Goal: Find specific page/section: Find specific page/section

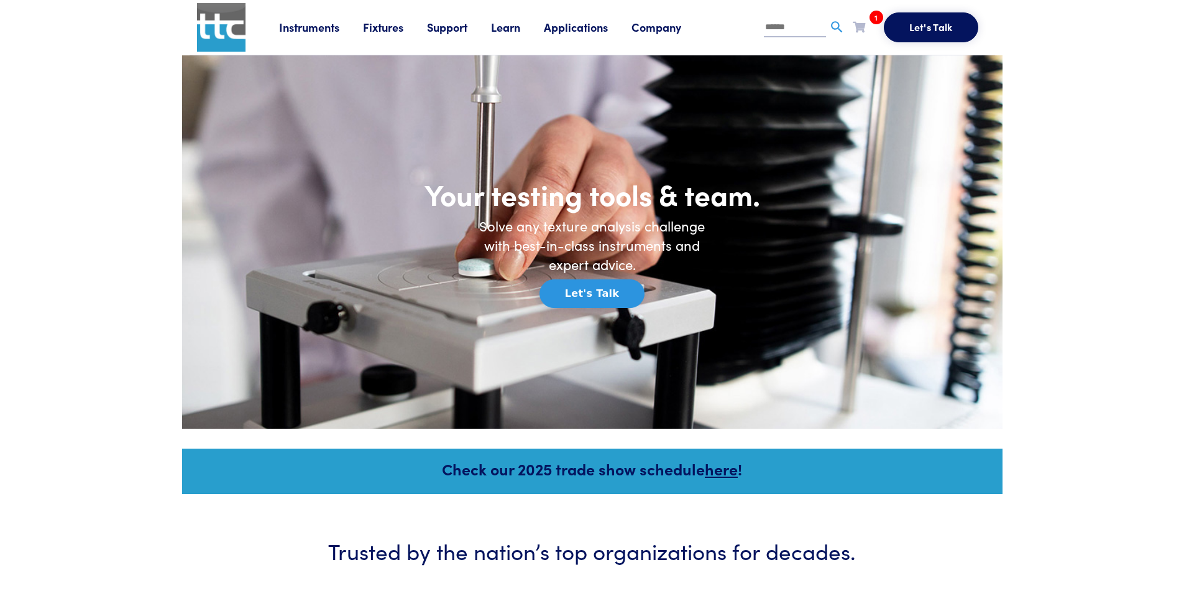
click at [379, 27] on link "Fixtures" at bounding box center [395, 27] width 64 height 16
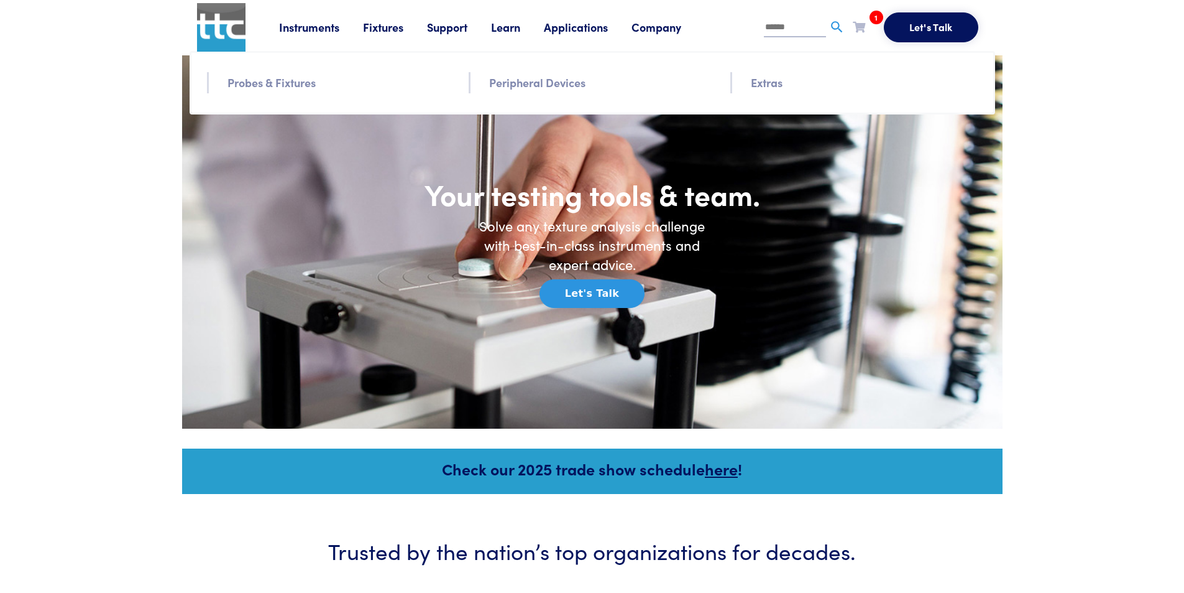
click at [275, 88] on link "Probes & Fixtures" at bounding box center [272, 82] width 88 height 18
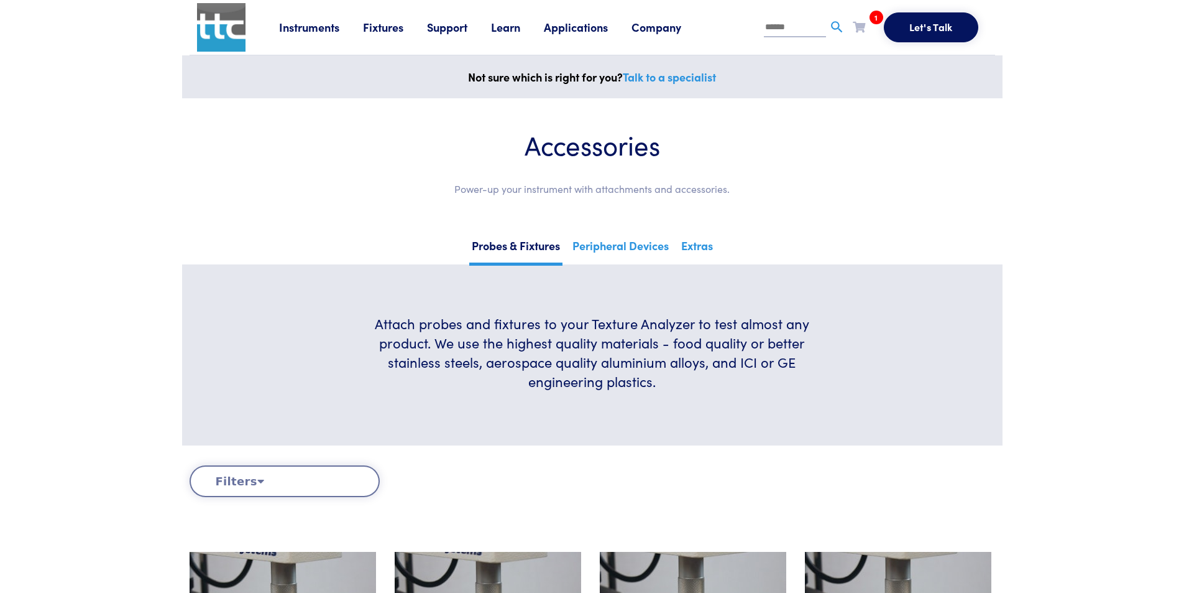
click at [379, 27] on link "Fixtures" at bounding box center [395, 27] width 64 height 16
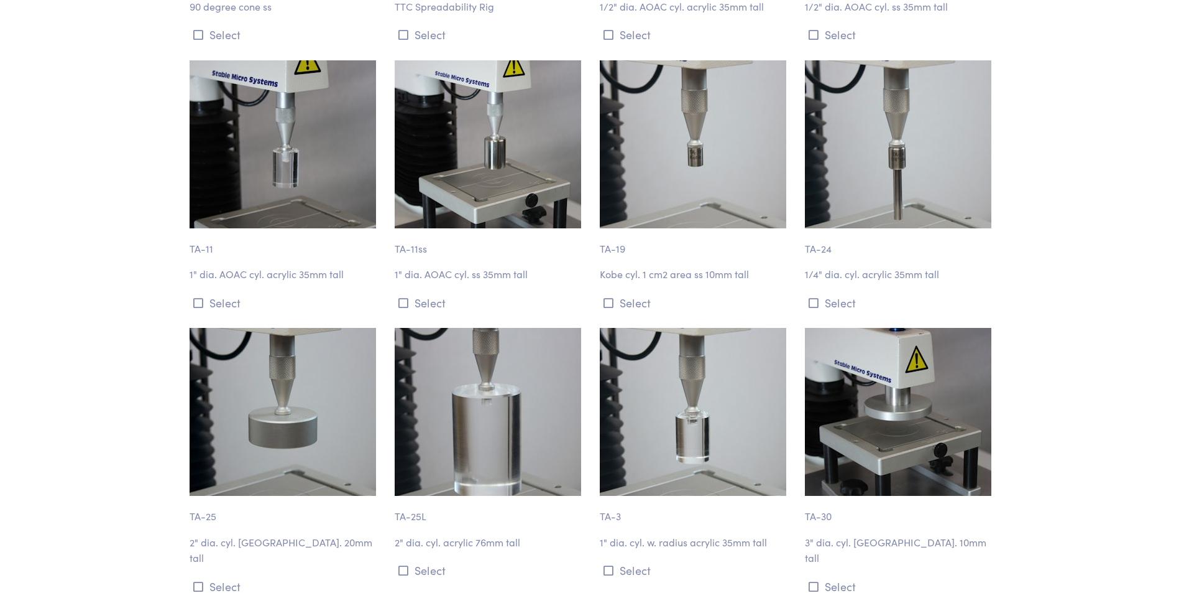
scroll to position [1492, 0]
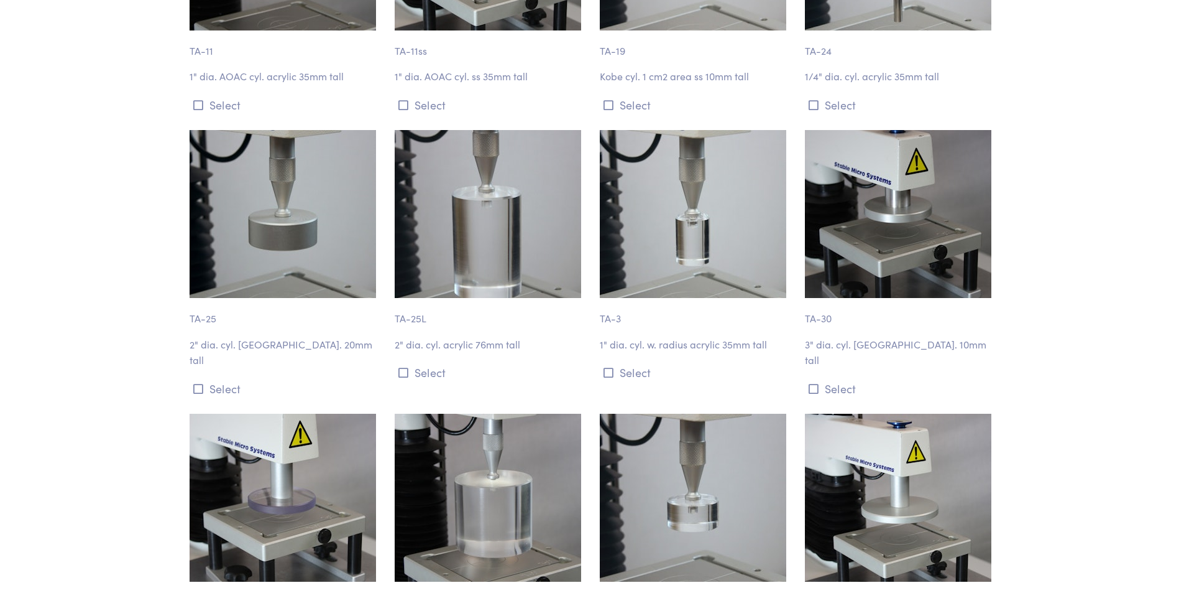
click at [487, 244] on img at bounding box center [488, 214] width 187 height 168
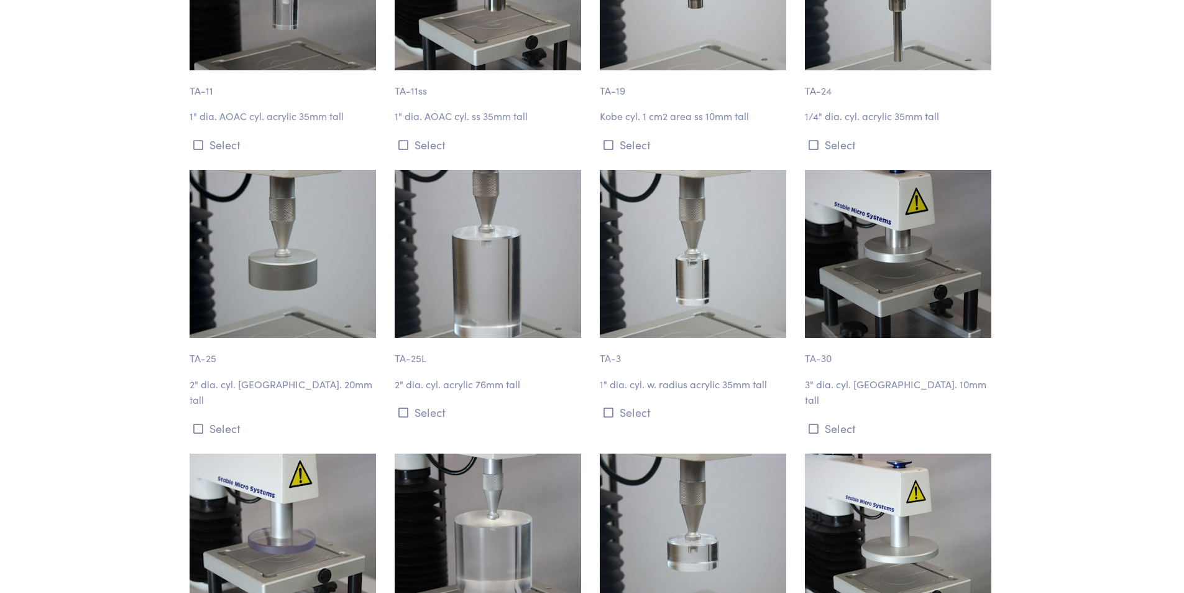
scroll to position [1368, 0]
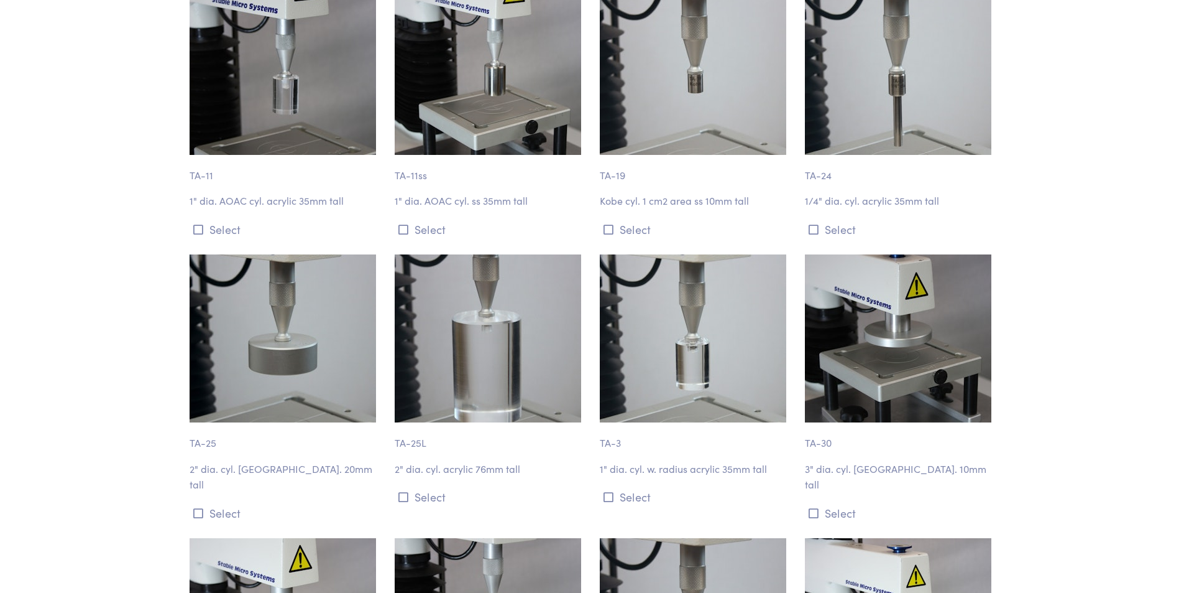
click at [512, 313] on img at bounding box center [488, 338] width 187 height 168
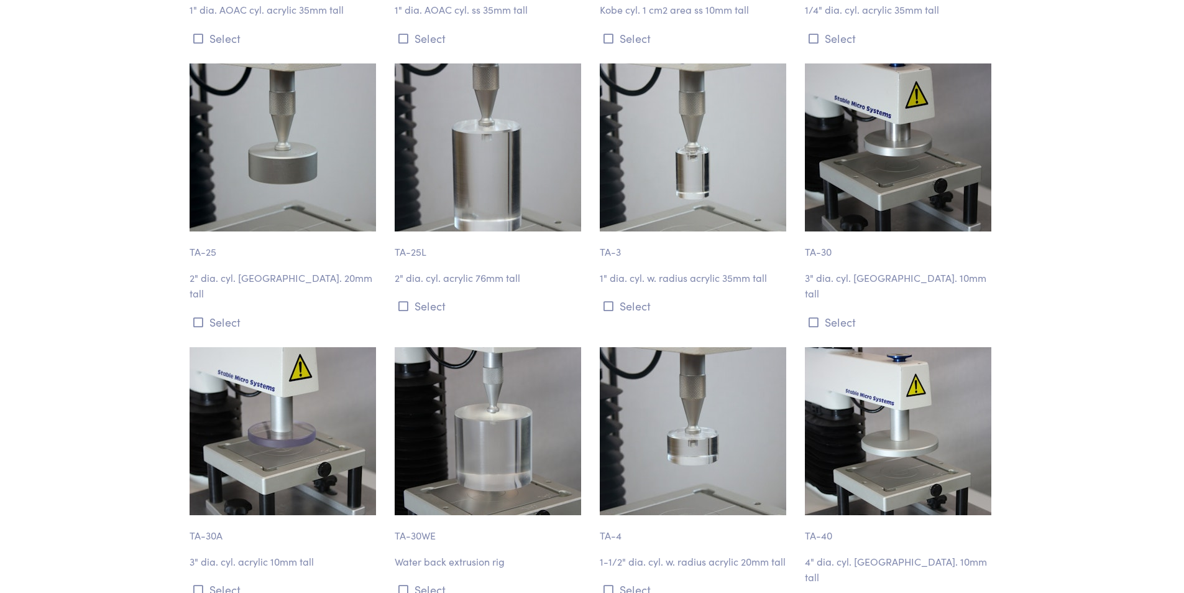
scroll to position [1430, 0]
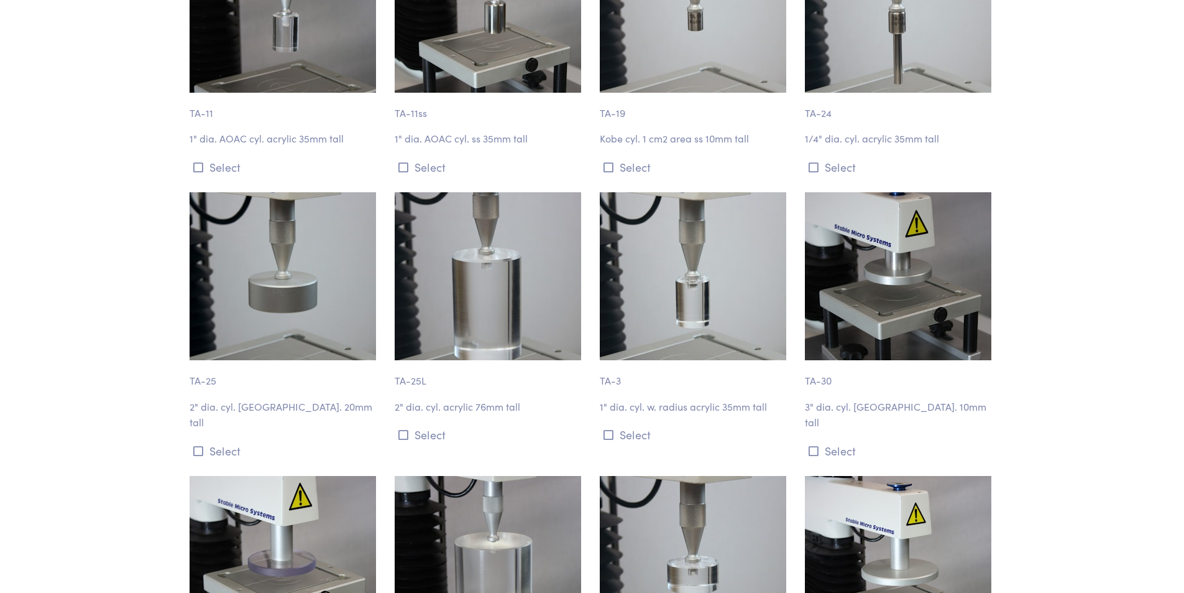
click at [496, 298] on img at bounding box center [488, 276] width 187 height 168
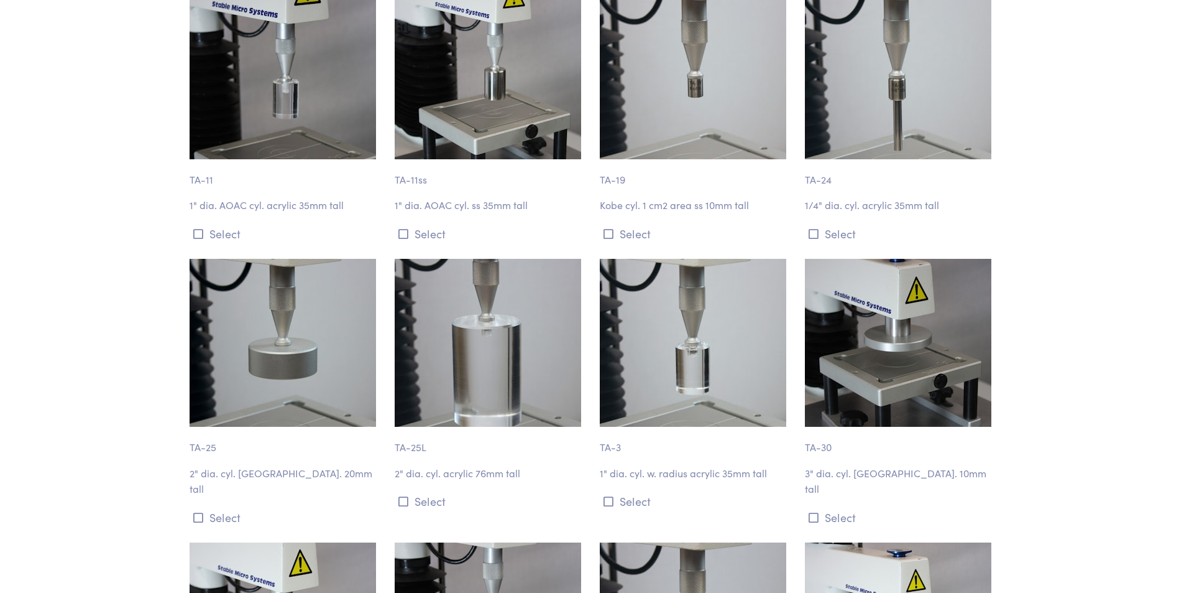
scroll to position [1368, 0]
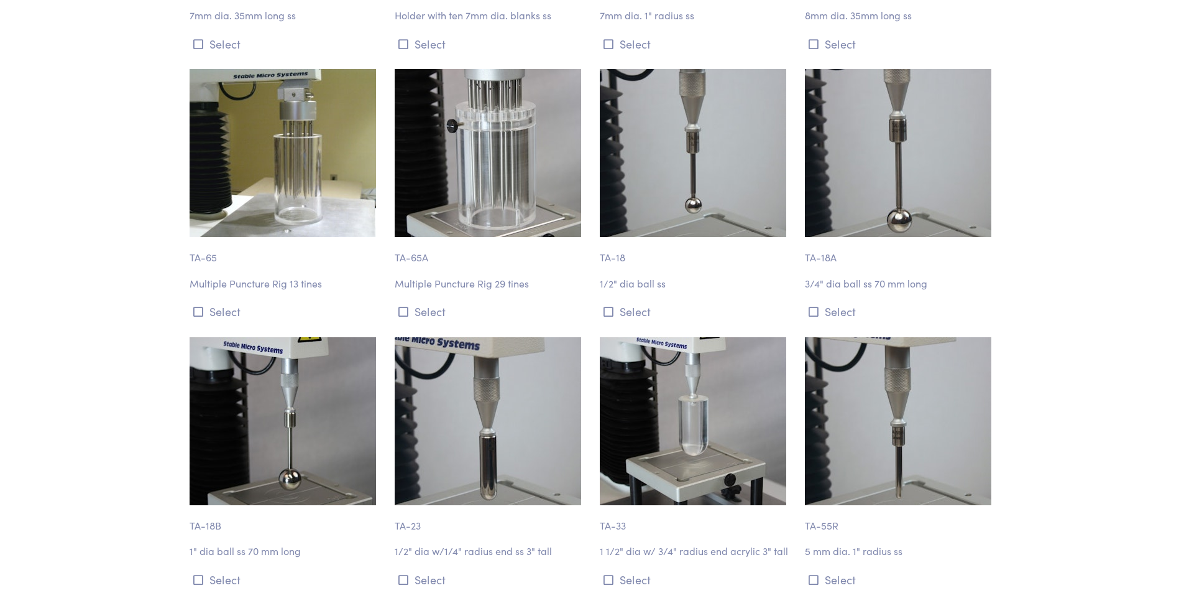
scroll to position [3979, 0]
